Goal: Information Seeking & Learning: Learn about a topic

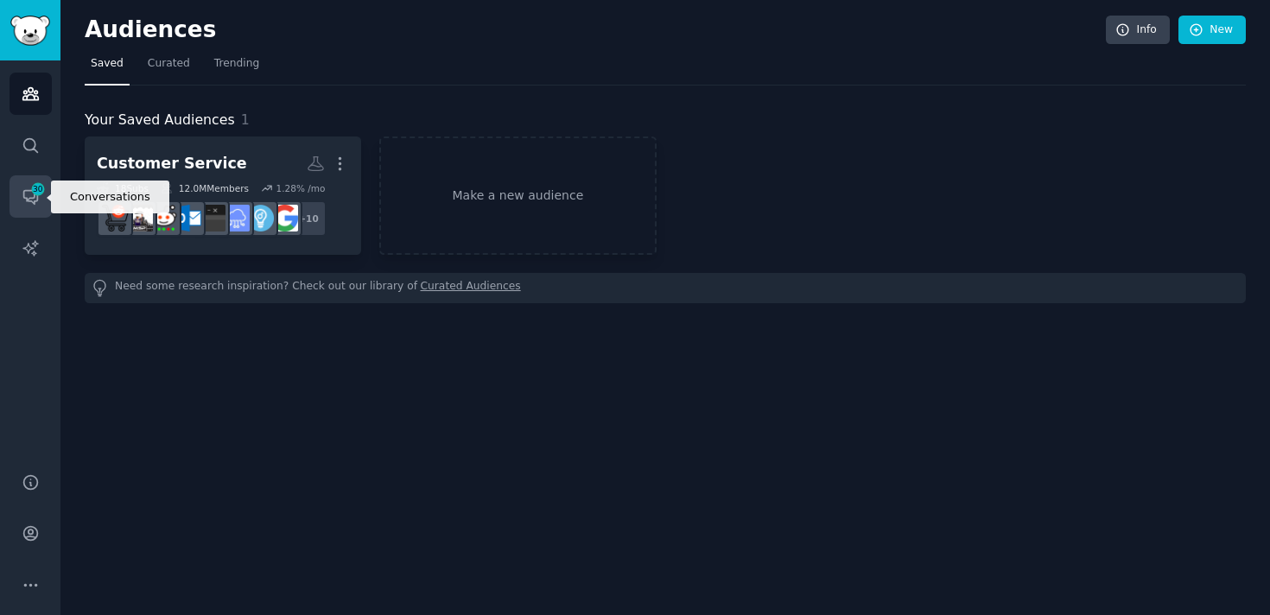
click at [33, 197] on icon "Sidebar" at bounding box center [30, 198] width 14 height 14
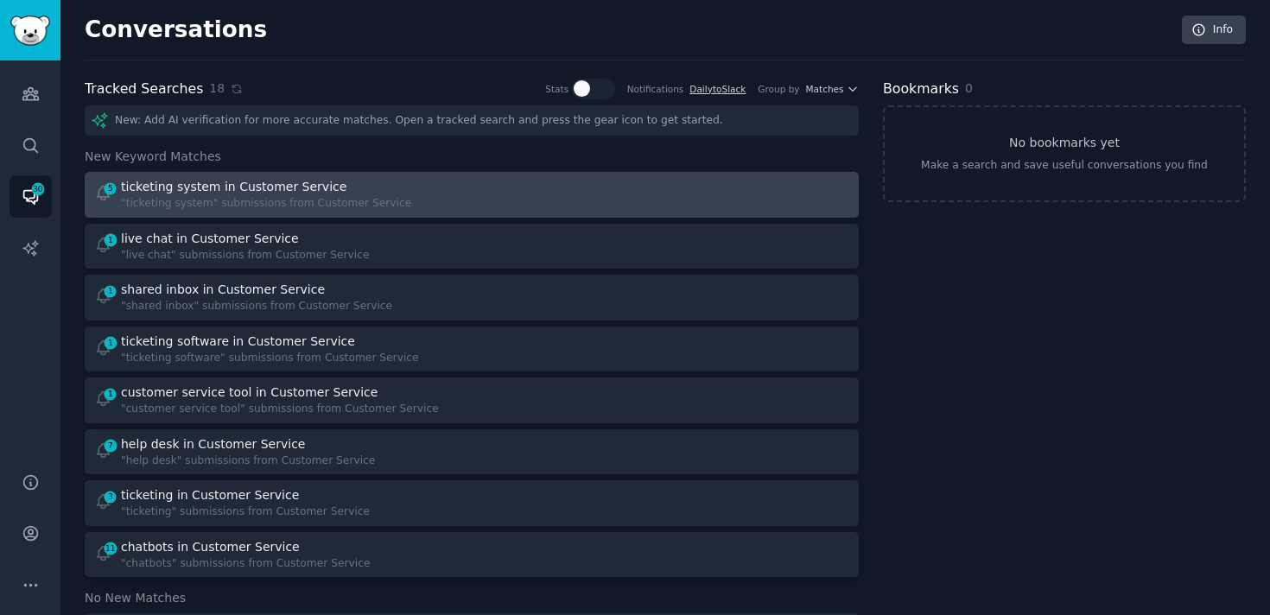
click at [239, 191] on div "ticketing system in Customer Service" at bounding box center [234, 187] width 226 height 18
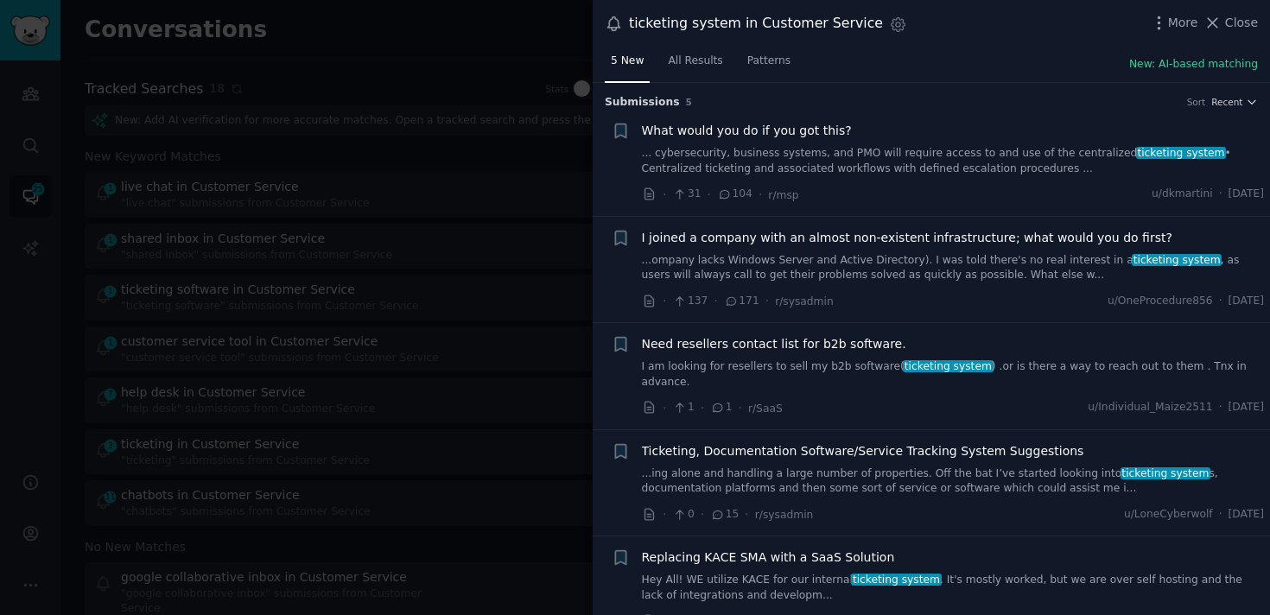
click at [755, 131] on span "What would you do if you got this?" at bounding box center [747, 131] width 210 height 18
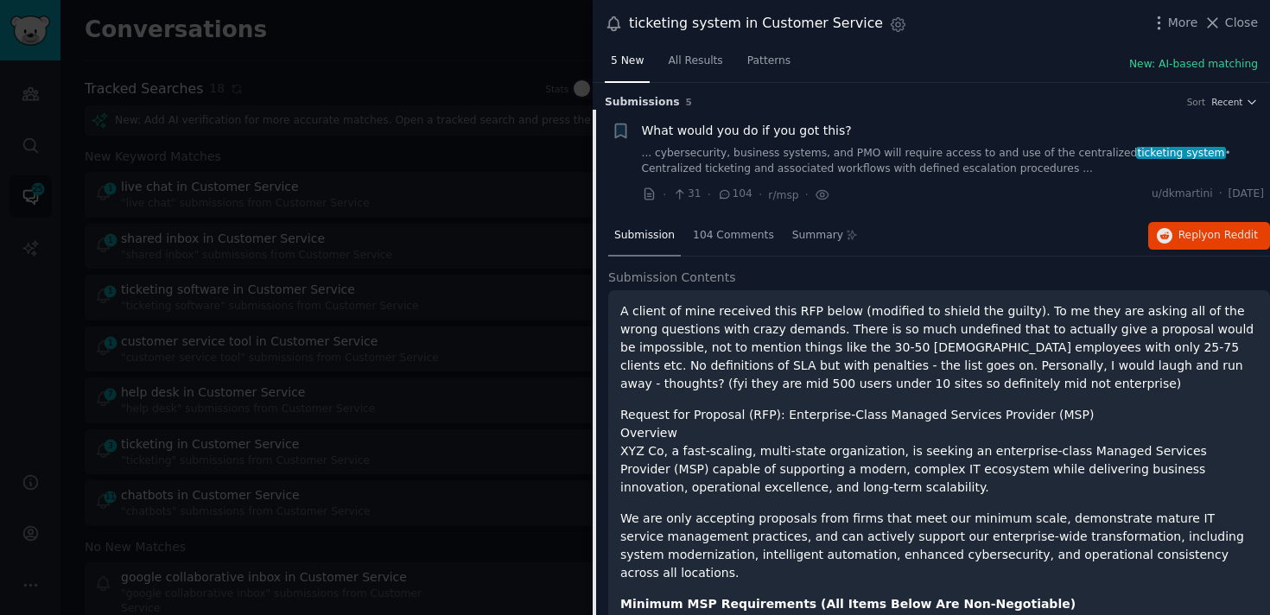
scroll to position [27, 0]
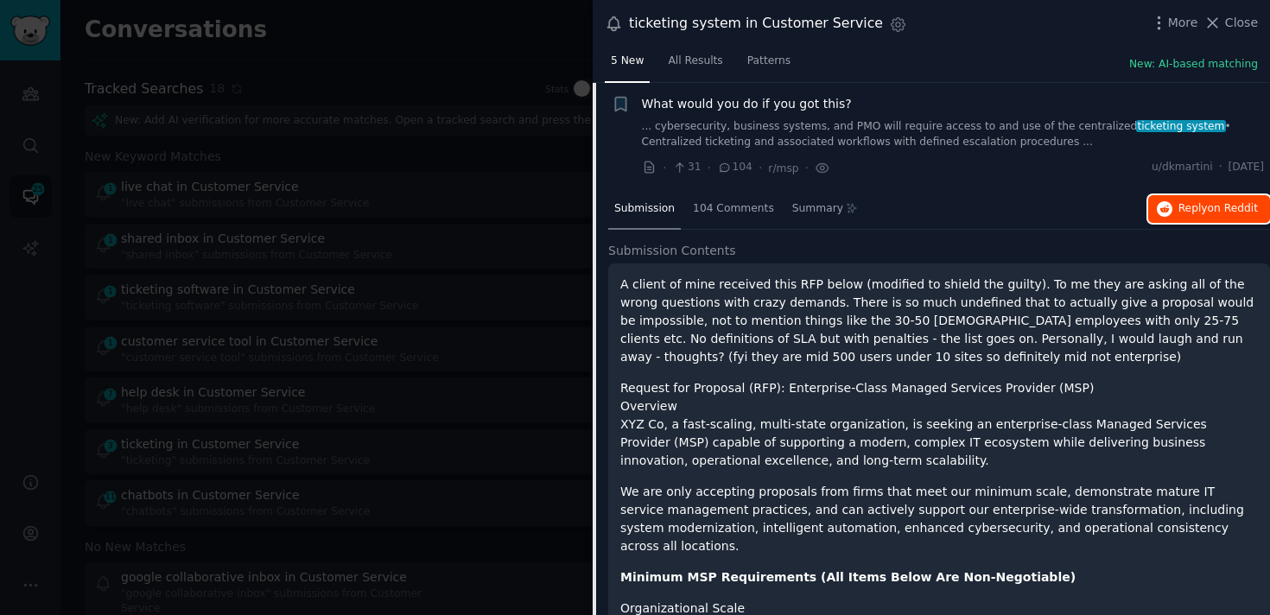
click at [1214, 215] on button "Reply on Reddit" at bounding box center [1210, 209] width 122 height 28
click at [1044, 142] on link "... cybersecurity, business systems, and PMO will require access to and use of …" at bounding box center [953, 134] width 623 height 30
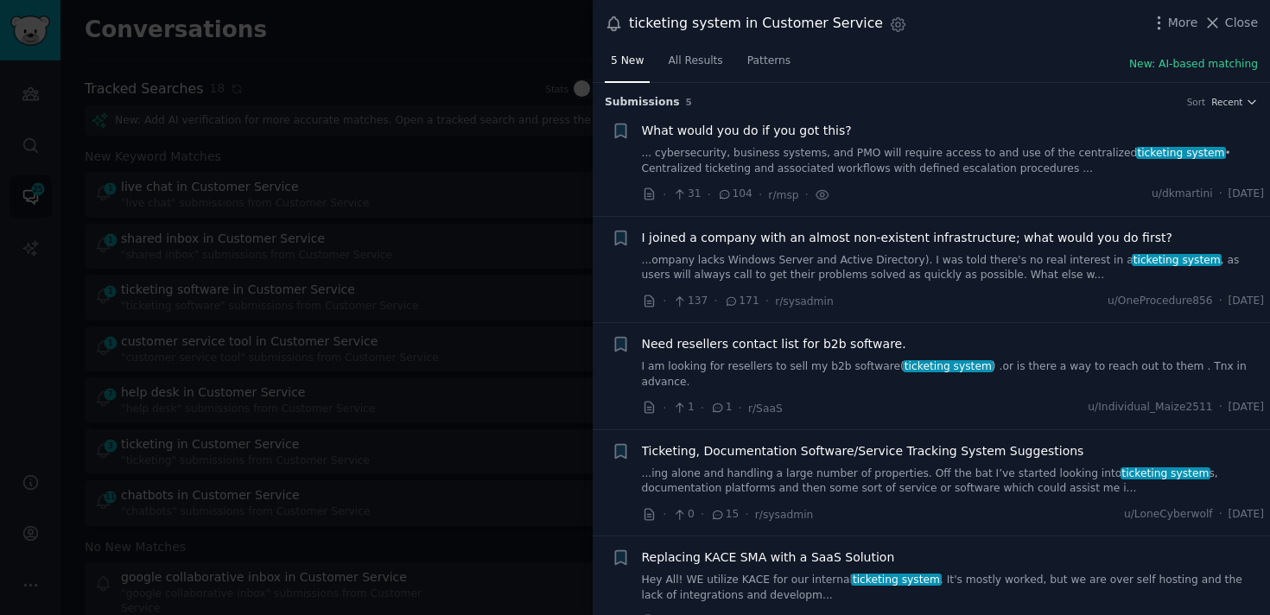
click at [848, 256] on link "...ompany lacks Windows Server and Active Directory). I was told there's no rea…" at bounding box center [953, 268] width 623 height 30
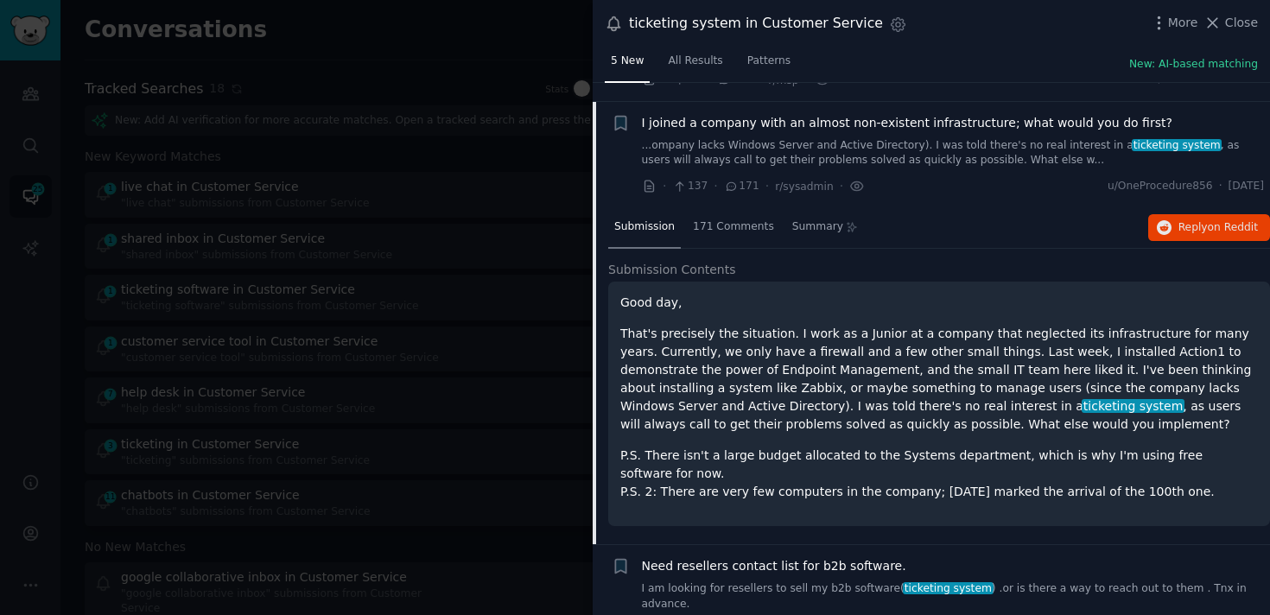
scroll to position [134, 0]
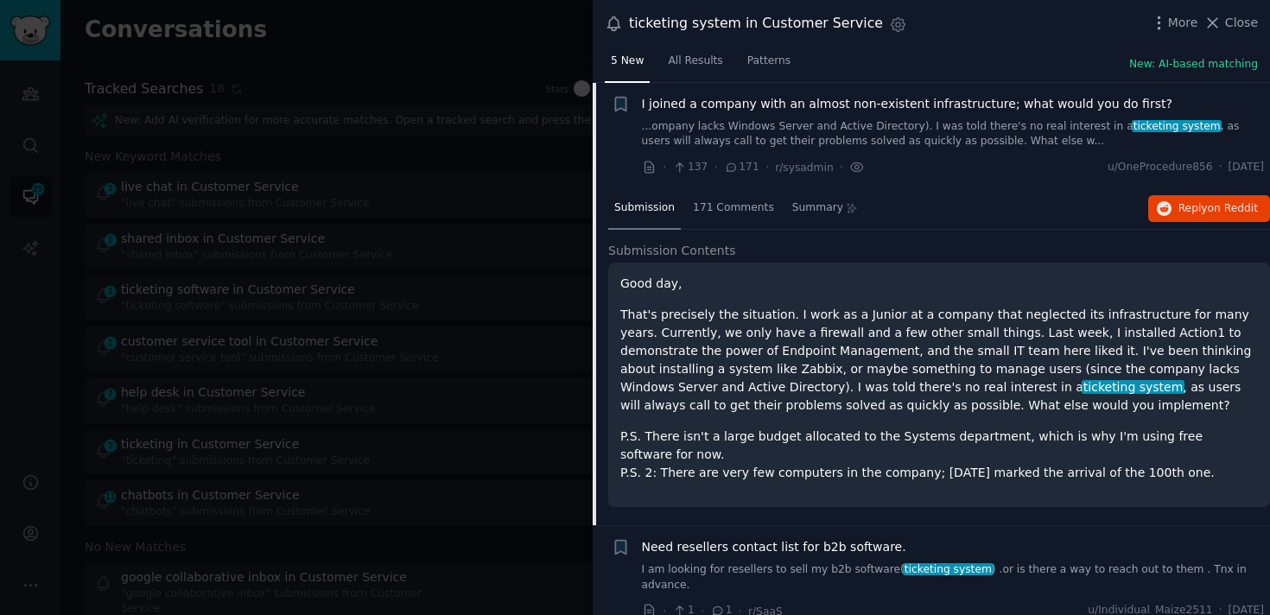
click at [1041, 162] on div "· 137 · 171 · r/sysadmin · u/OneProcedure856 · [DATE]" at bounding box center [953, 167] width 623 height 18
click at [1010, 142] on link "...ompany lacks Windows Server and Active Directory). I was told there's no rea…" at bounding box center [953, 134] width 623 height 30
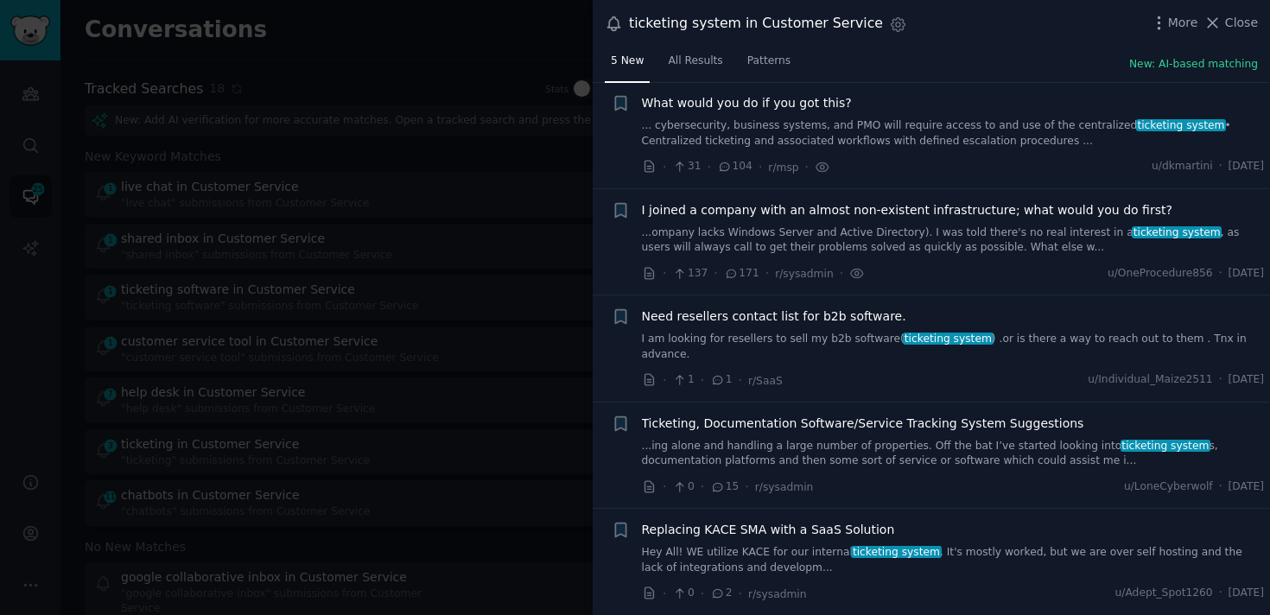
scroll to position [12, 0]
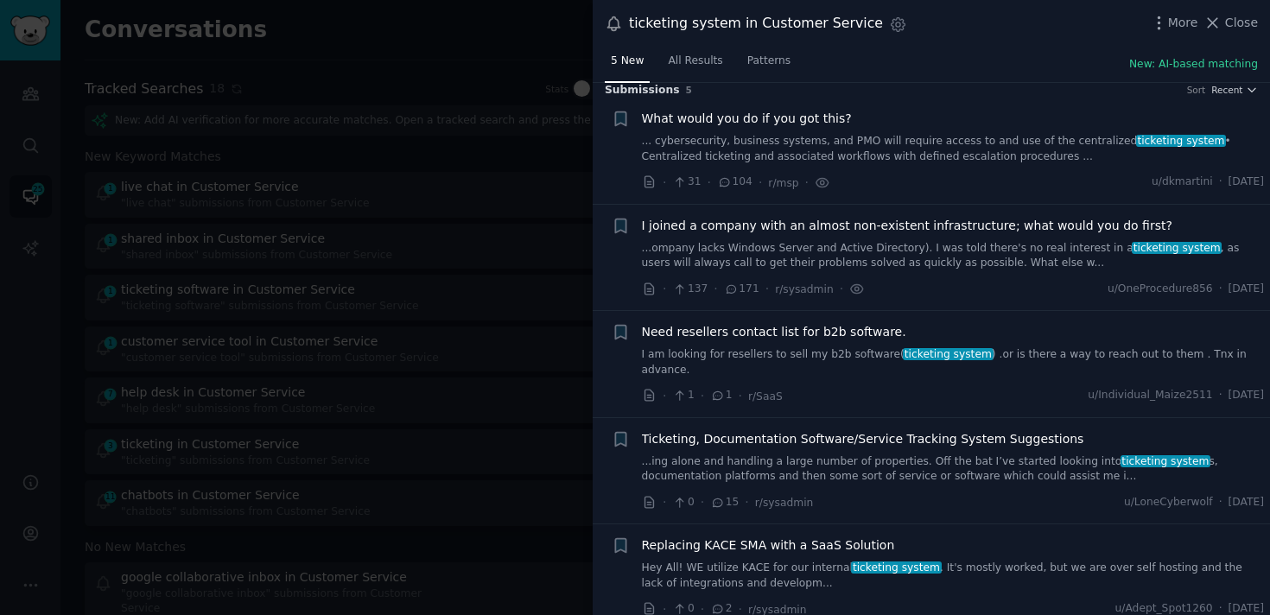
click at [973, 430] on span "Ticketing, Documentation Software/Service Tracking System Suggestions" at bounding box center [863, 439] width 443 height 18
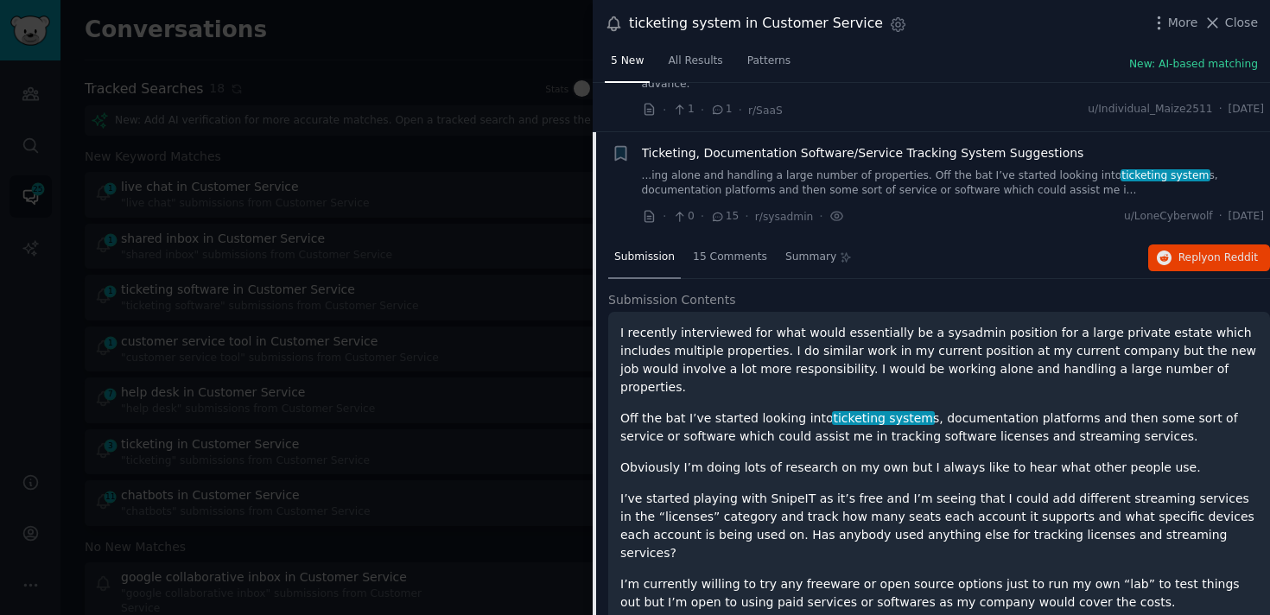
scroll to position [332, 0]
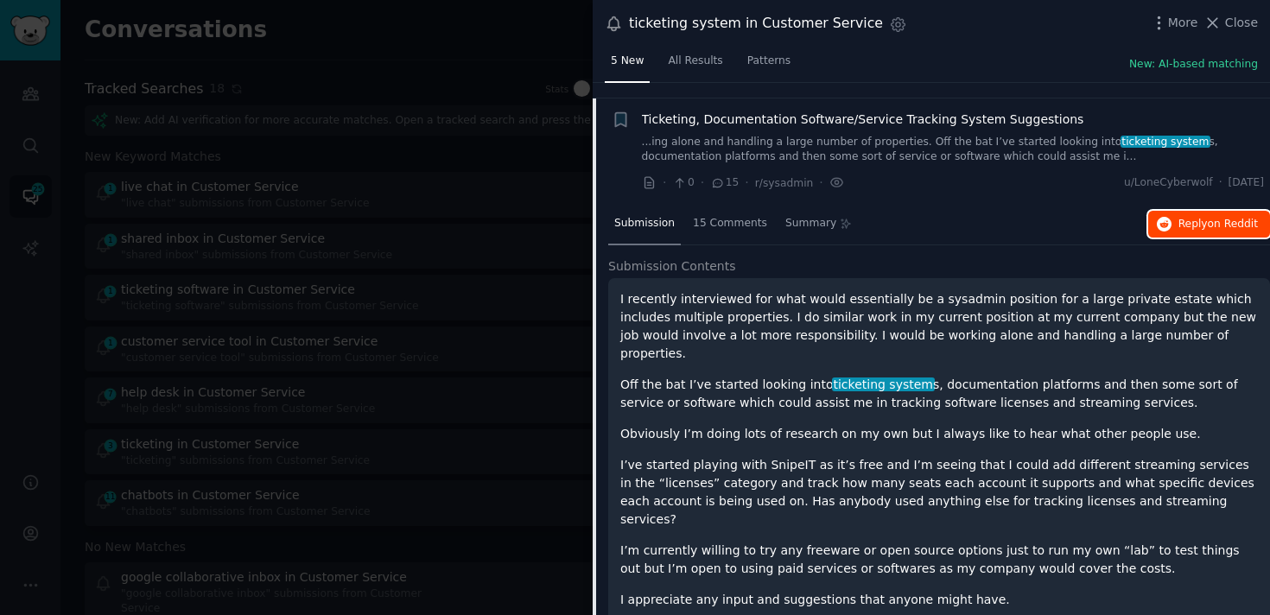
click at [1181, 211] on button "Reply on Reddit" at bounding box center [1210, 225] width 122 height 28
click at [1160, 217] on icon "button" at bounding box center [1165, 225] width 16 height 16
click at [530, 310] on div at bounding box center [635, 307] width 1270 height 615
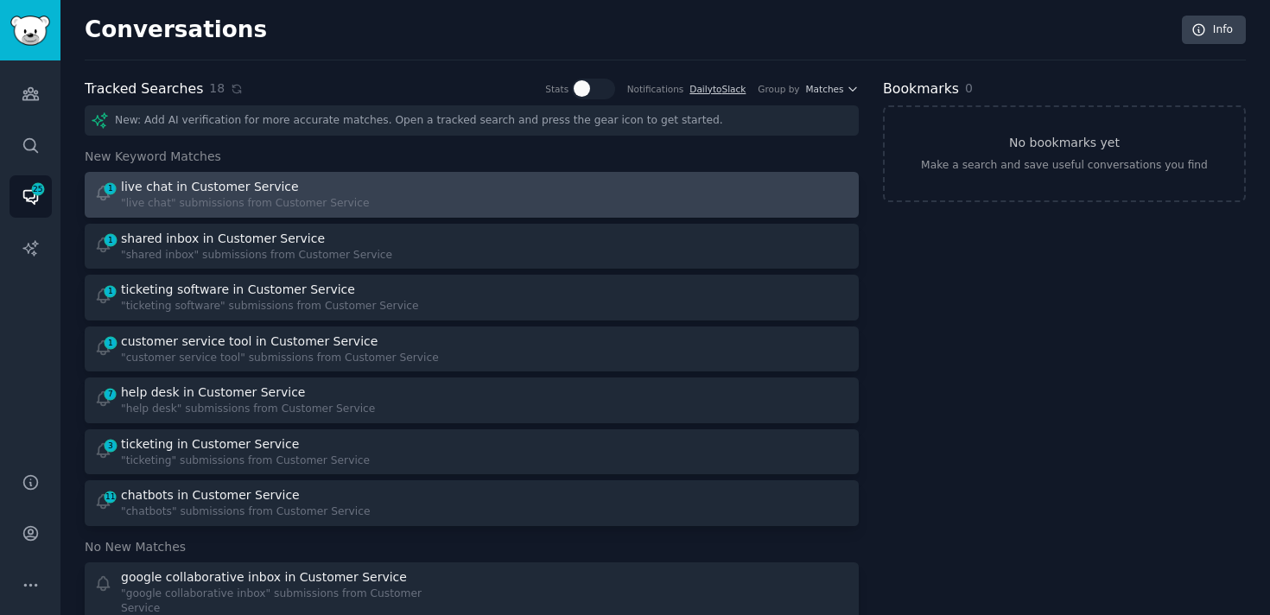
click at [360, 181] on div "1 live chat in Customer Service "live chat" submissions from Customer Service" at bounding box center [277, 195] width 366 height 34
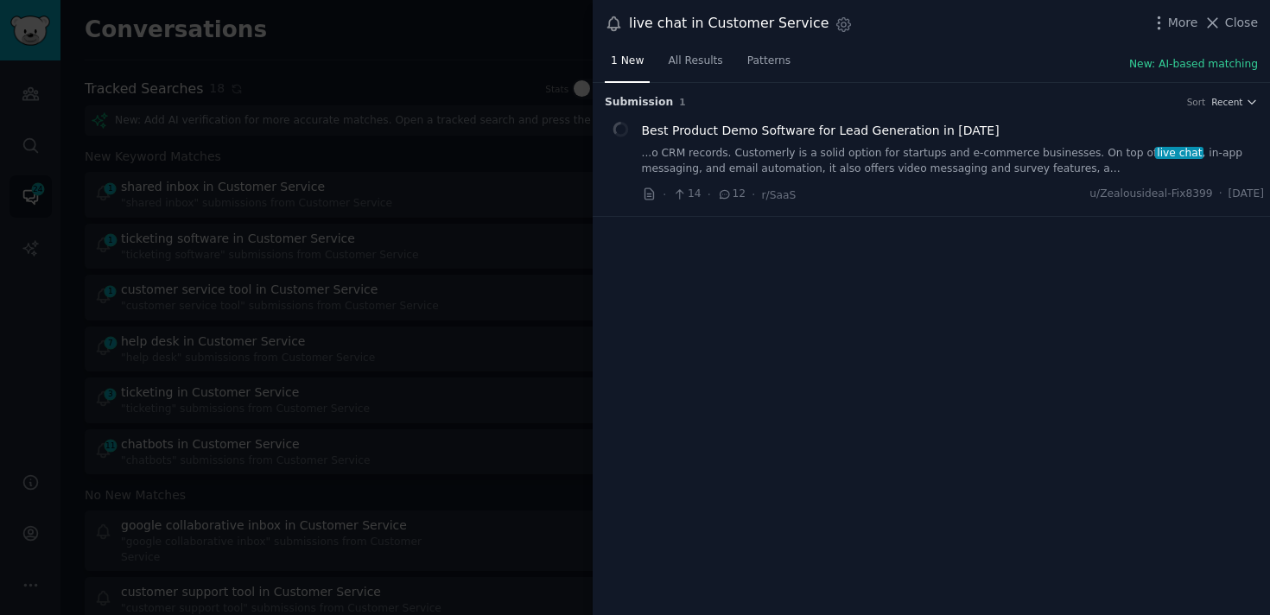
click at [852, 162] on link "...o CRM records. Customerly is a solid option for startups and e-commerce busi…" at bounding box center [953, 161] width 623 height 30
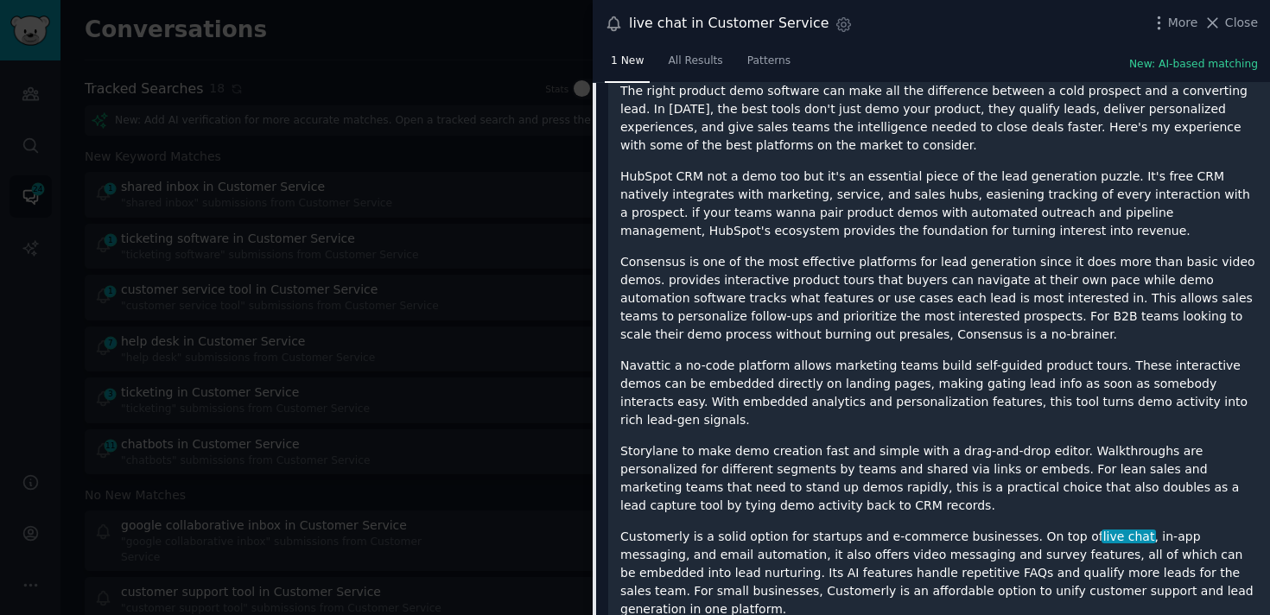
scroll to position [295, 0]
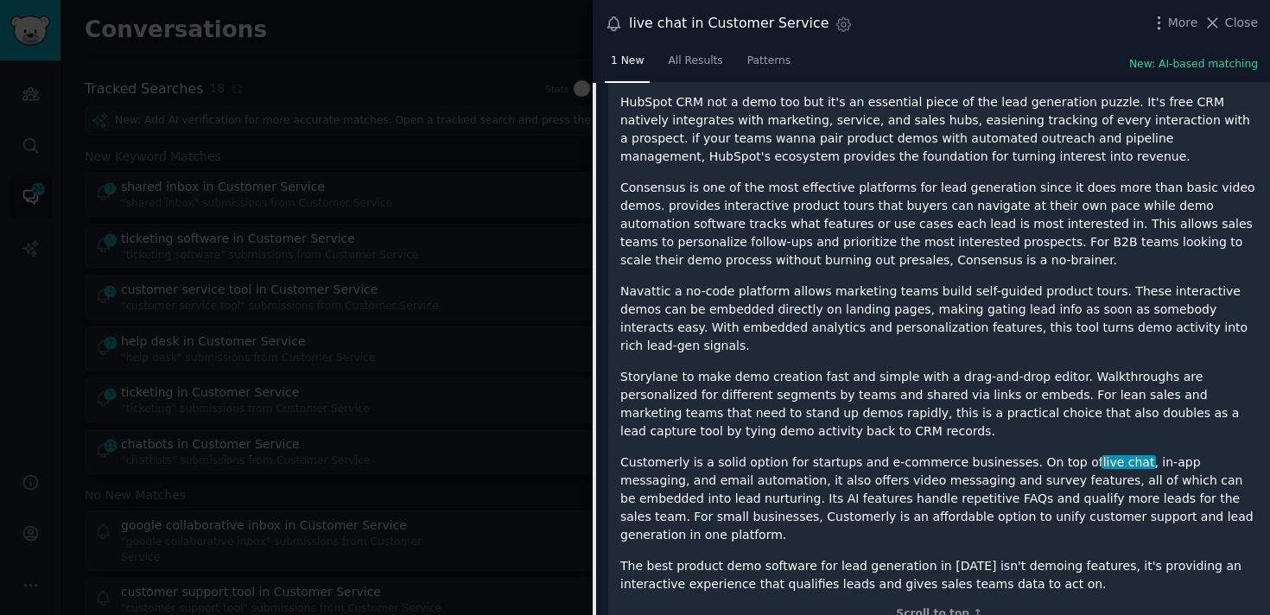
click at [672, 454] on p "Customerly is a solid option for startups and e-commerce businesses. On top of …" at bounding box center [940, 499] width 638 height 91
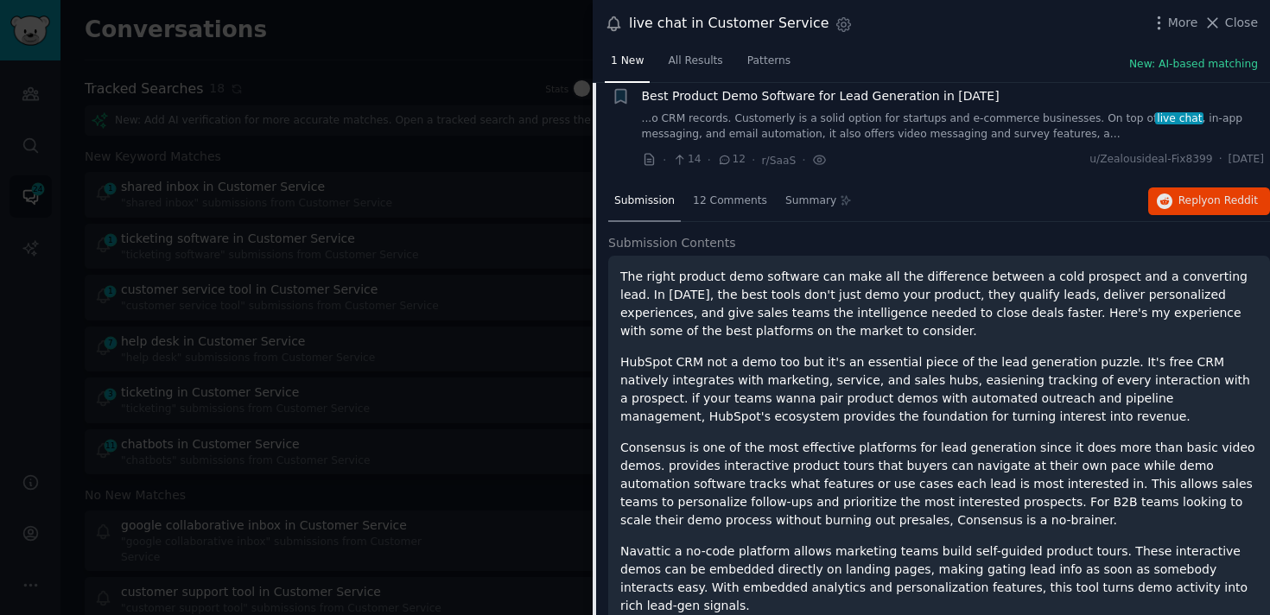
scroll to position [0, 0]
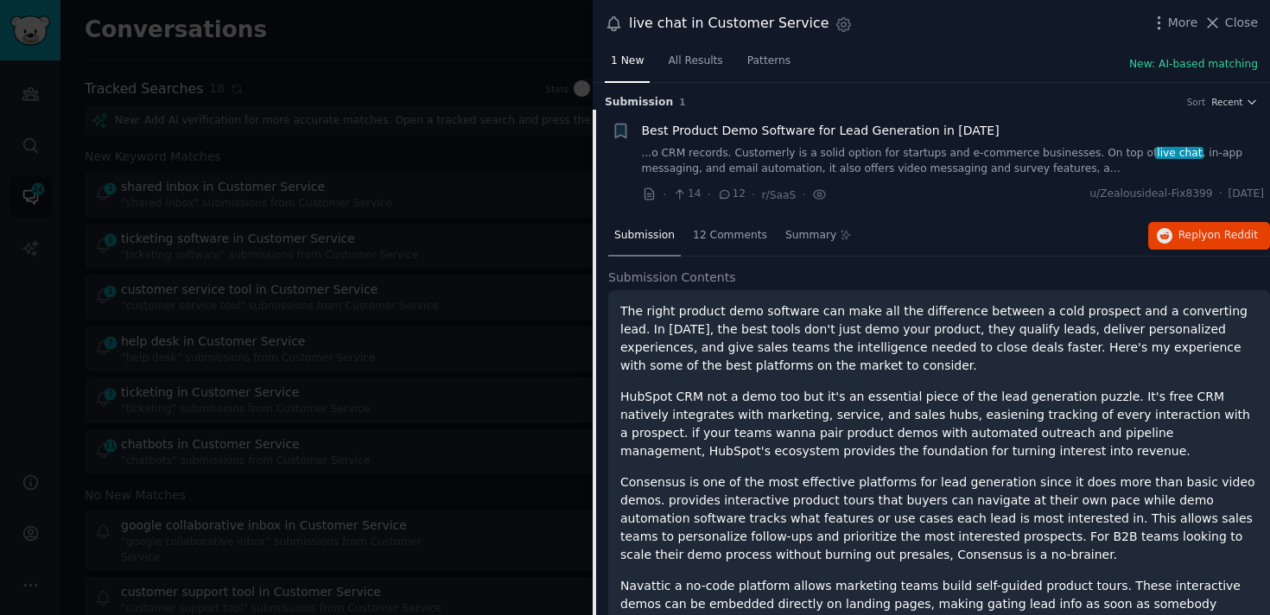
click at [502, 284] on div at bounding box center [635, 307] width 1270 height 615
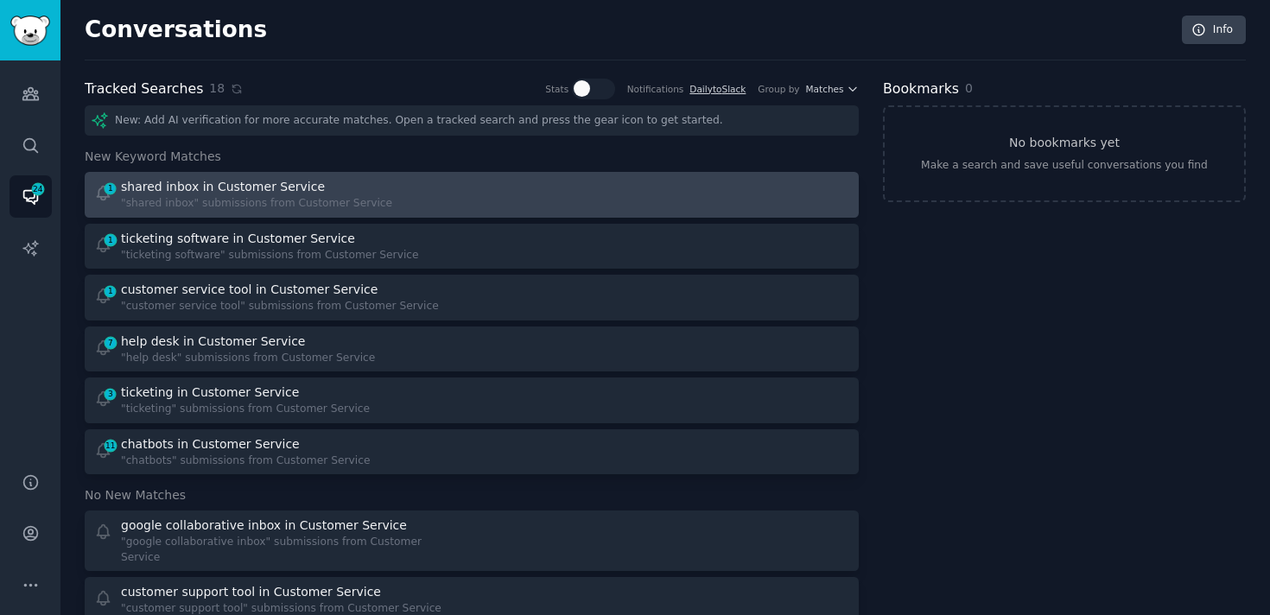
click at [494, 194] on div at bounding box center [667, 195] width 366 height 34
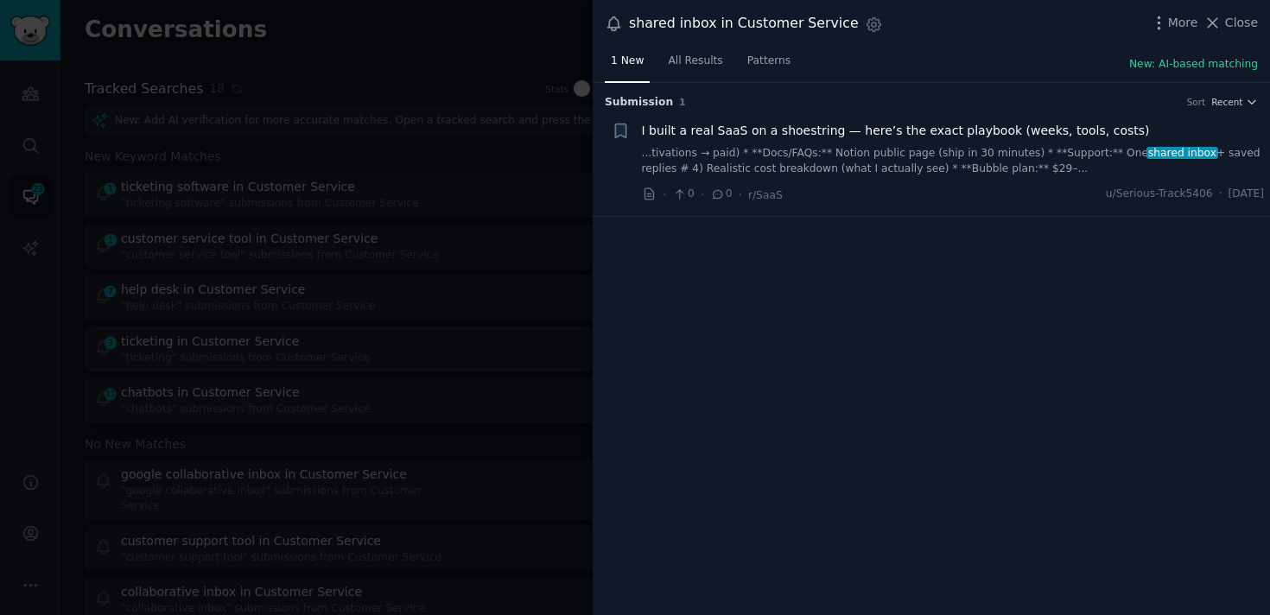
click at [868, 160] on link "...tivations → paid) * **Docs/FAQs:** Notion public page (ship in 30 minutes) *…" at bounding box center [953, 161] width 623 height 30
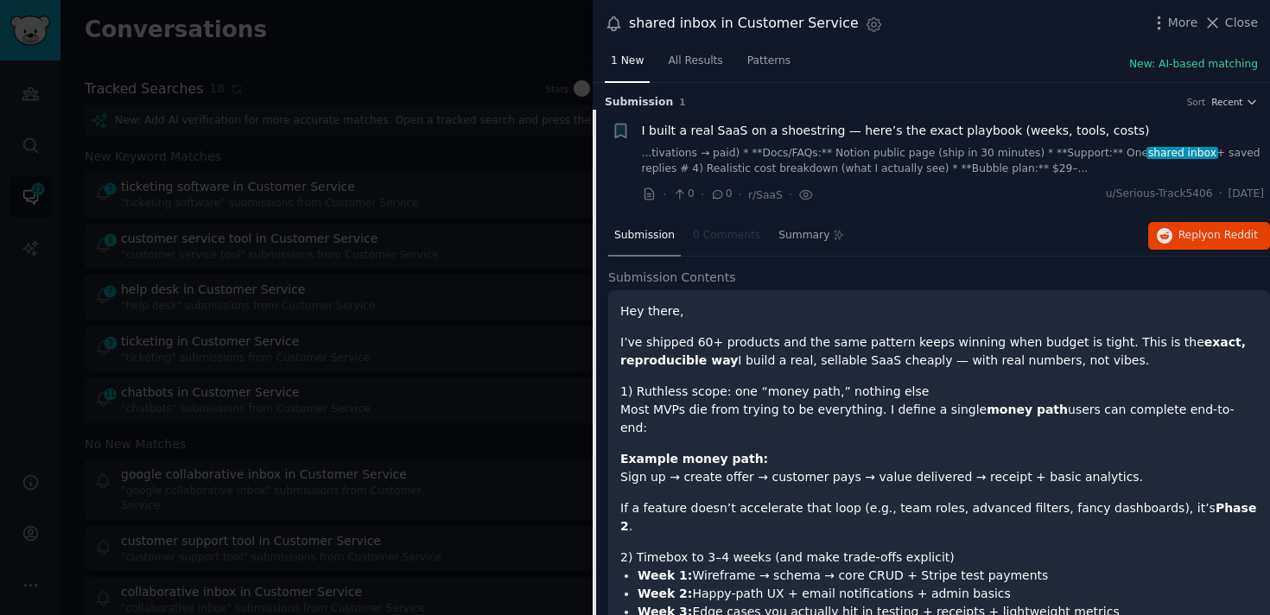
scroll to position [27, 0]
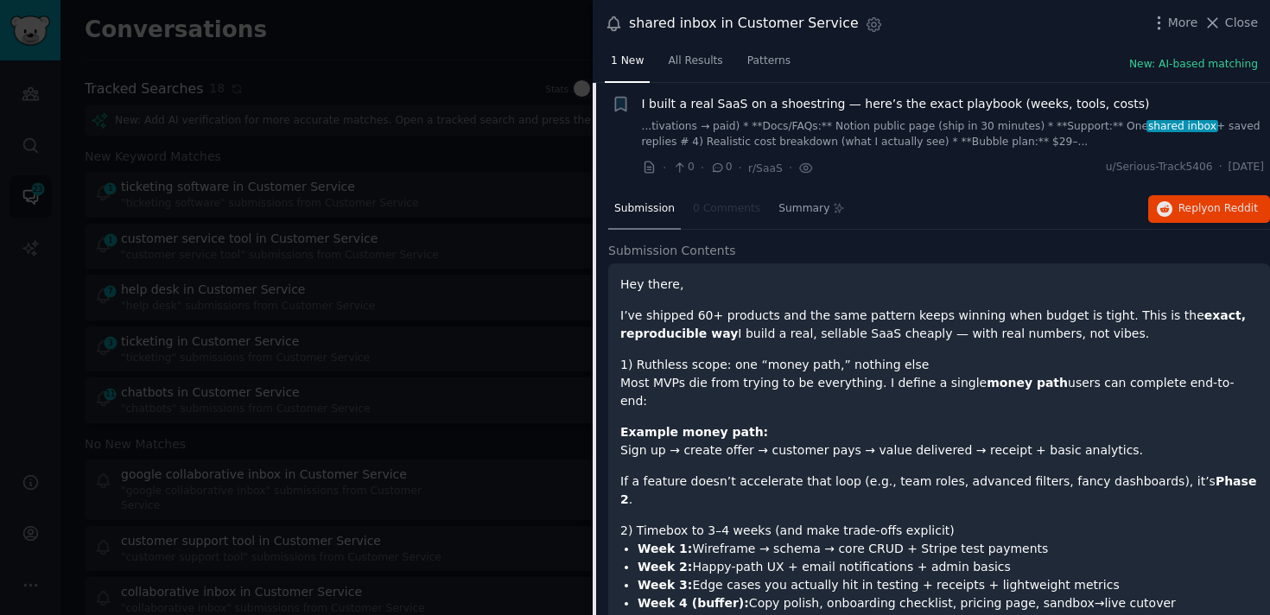
click at [506, 254] on div at bounding box center [635, 307] width 1270 height 615
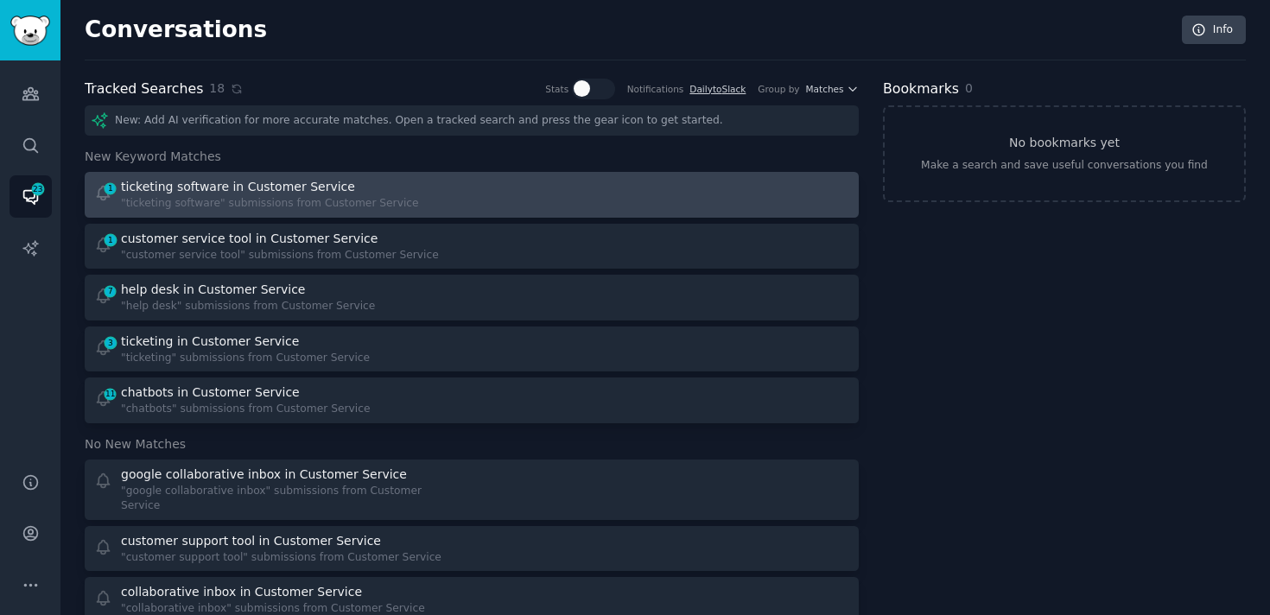
click at [411, 194] on div "1 ticketing software in Customer Service "ticketing software" submissions from …" at bounding box center [277, 195] width 366 height 34
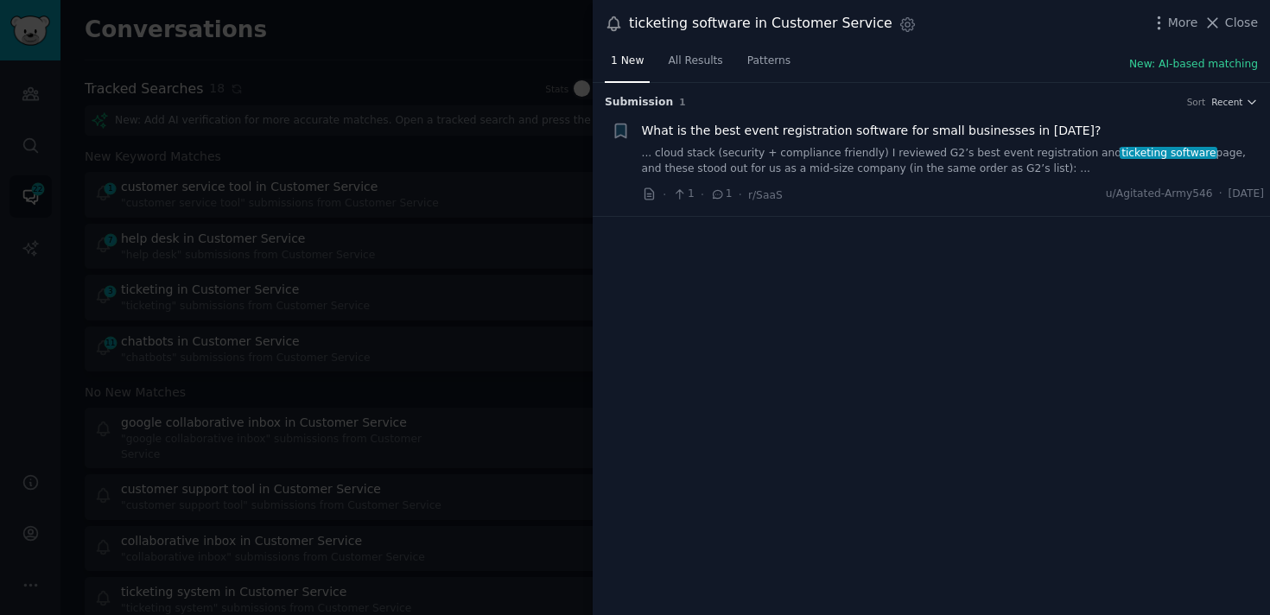
click at [816, 152] on link "... cloud stack (security + compliance friendly) I reviewed G2’s best event reg…" at bounding box center [953, 161] width 623 height 30
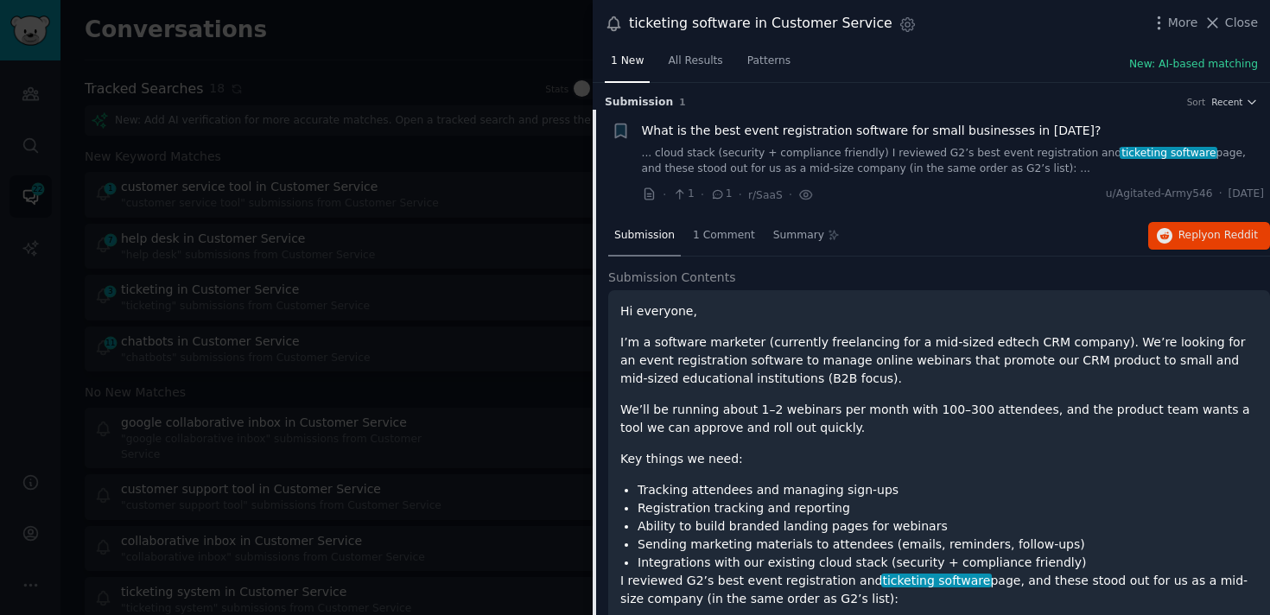
click at [1012, 153] on link "... cloud stack (security + compliance friendly) I reviewed G2’s best event reg…" at bounding box center [953, 161] width 623 height 30
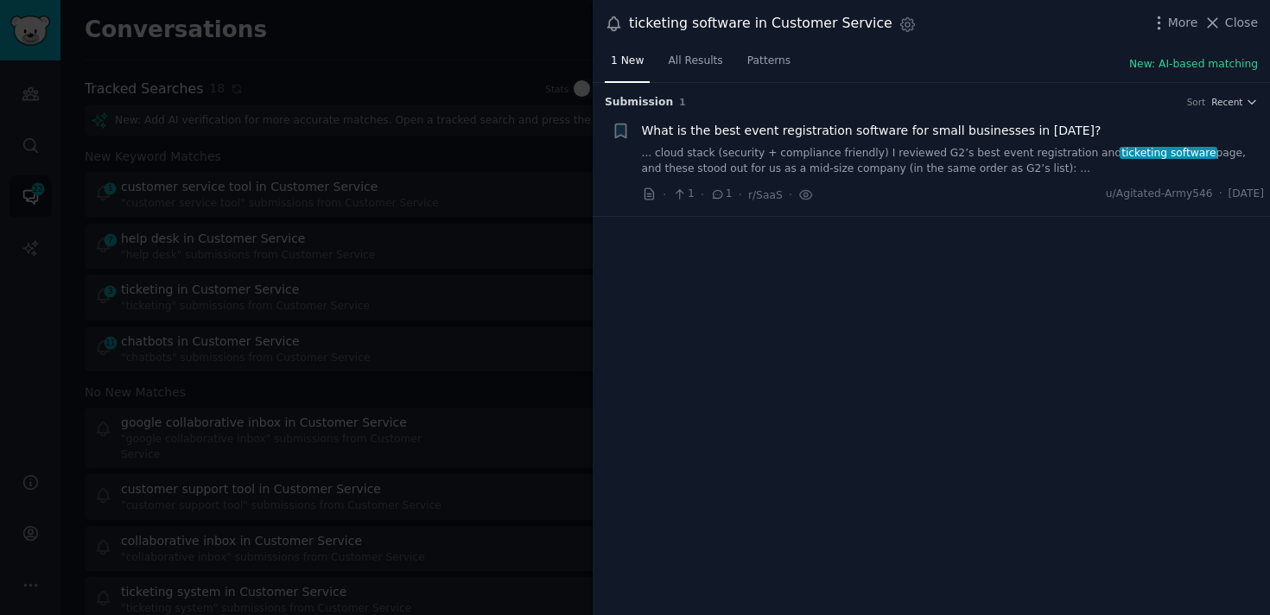
click at [234, 389] on div at bounding box center [635, 307] width 1270 height 615
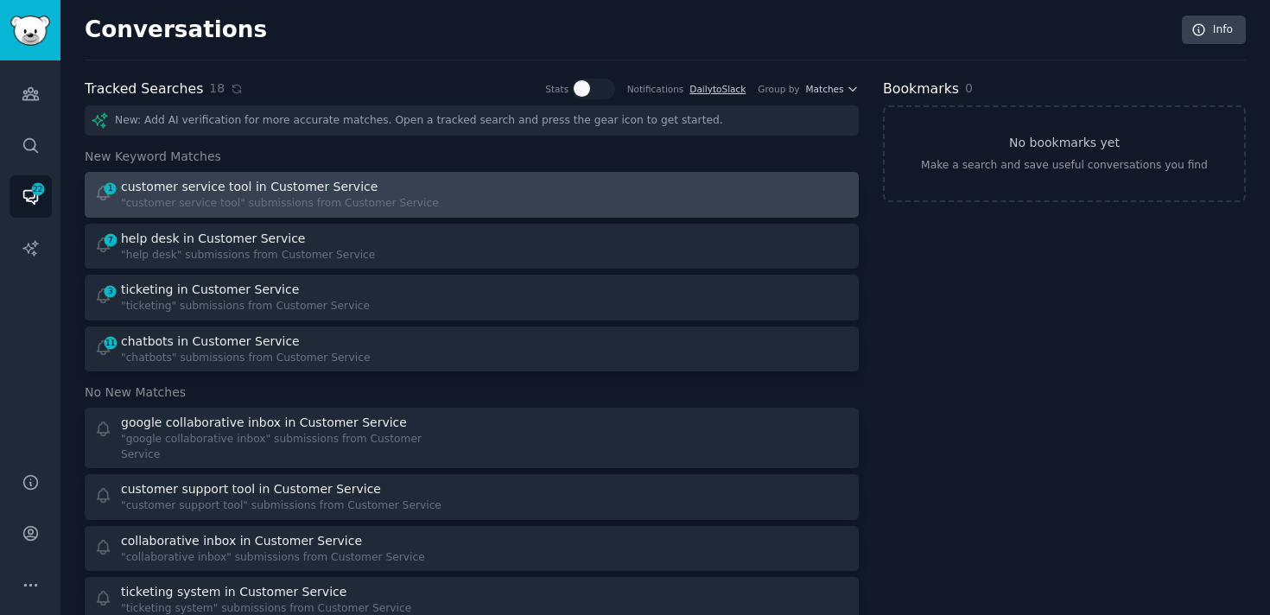
click at [258, 206] on div ""customer service tool" submissions from Customer Service" at bounding box center [280, 204] width 318 height 16
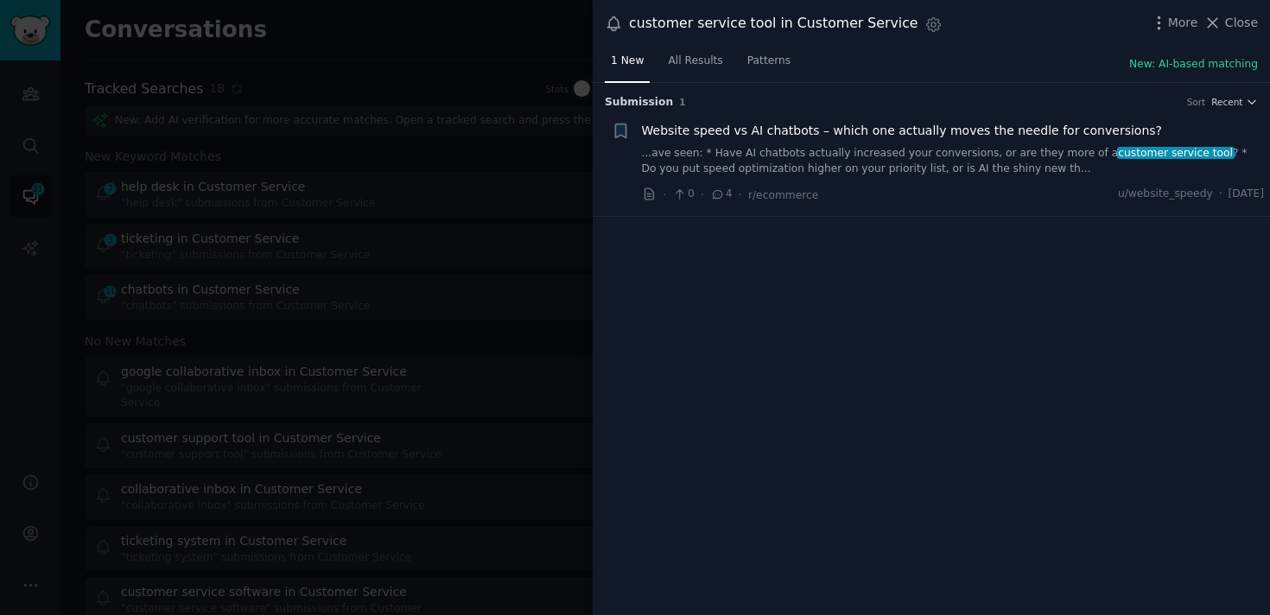
click at [683, 162] on link "...ave seen: * Have AI chatbots actually increased your conversions, or are the…" at bounding box center [953, 161] width 623 height 30
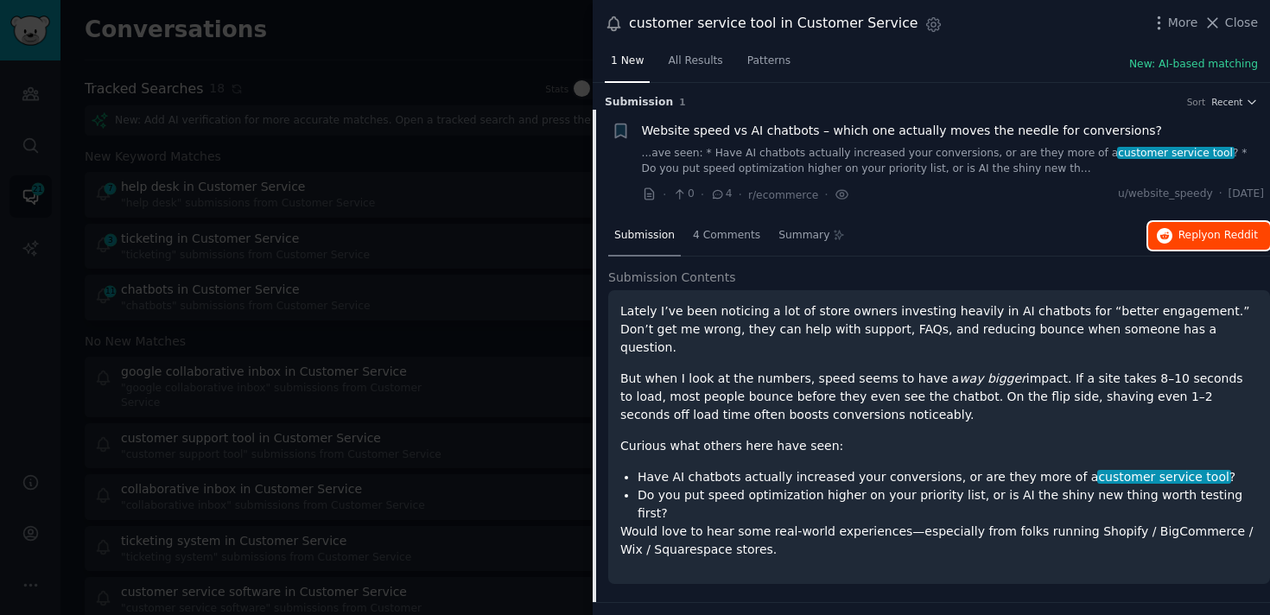
click at [1189, 232] on span "Reply on Reddit" at bounding box center [1219, 236] width 80 height 16
click at [747, 120] on li "+ Website speed vs AI chatbots – which one actually moves the needle for conver…" at bounding box center [932, 163] width 678 height 106
click at [747, 154] on link "...ave seen: * Have AI chatbots actually increased your conversions, or are the…" at bounding box center [953, 161] width 623 height 30
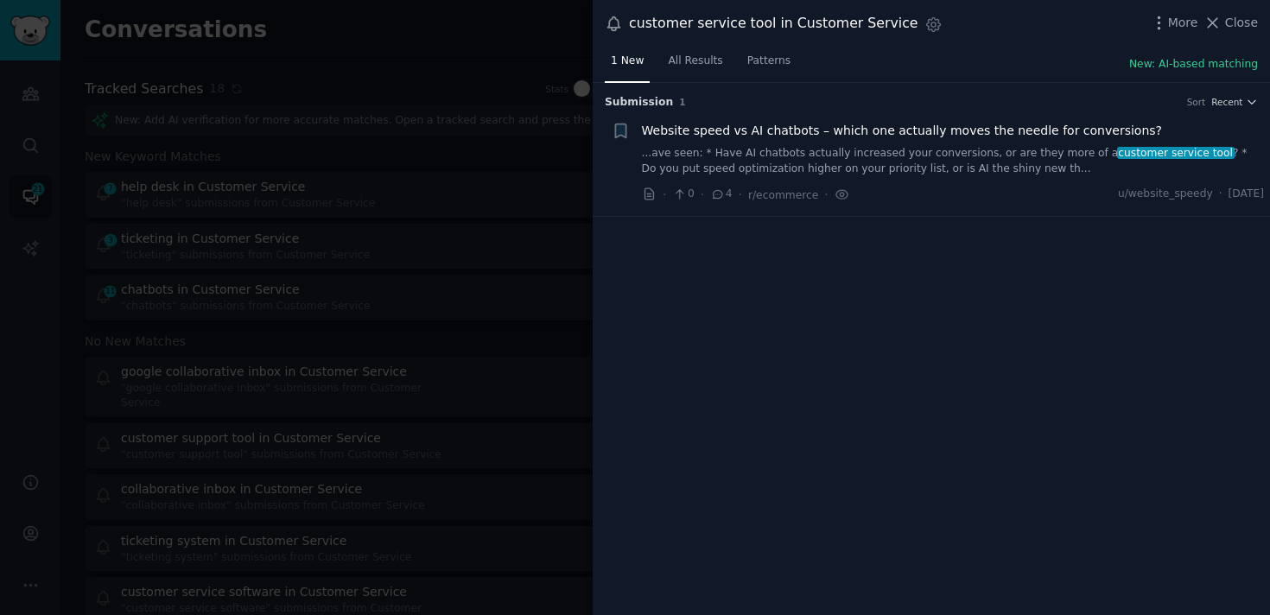
click at [455, 197] on div at bounding box center [635, 307] width 1270 height 615
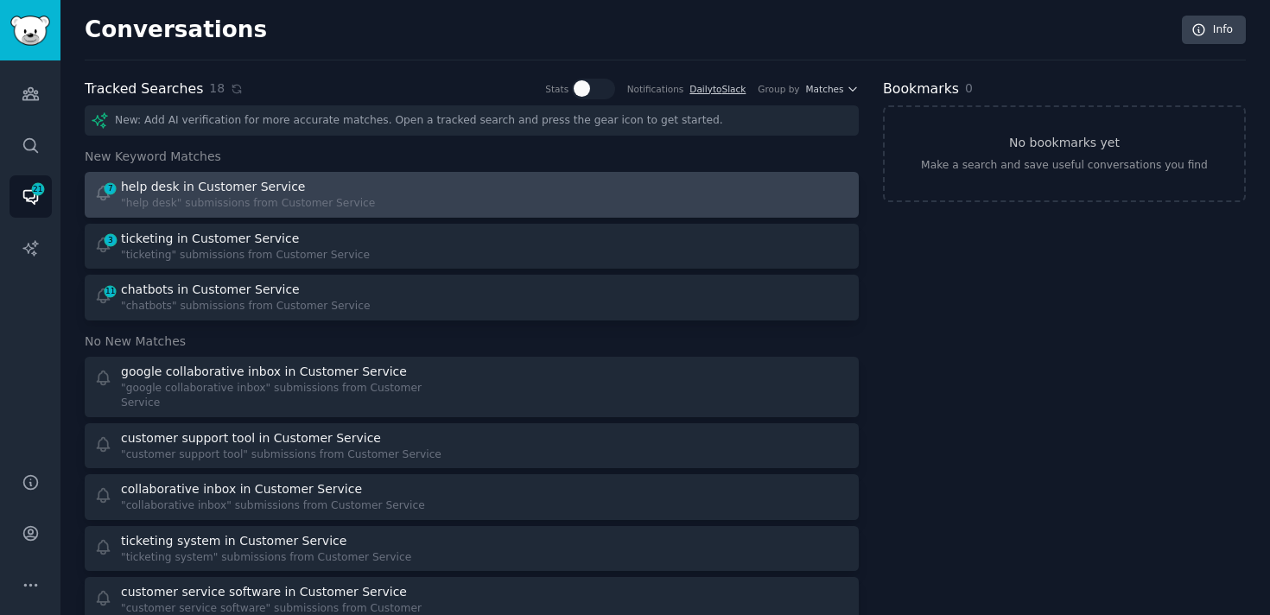
click at [392, 194] on div "7 help desk in Customer Service "help desk" submissions from Customer Service" at bounding box center [277, 195] width 366 height 34
